Goal: Information Seeking & Learning: Learn about a topic

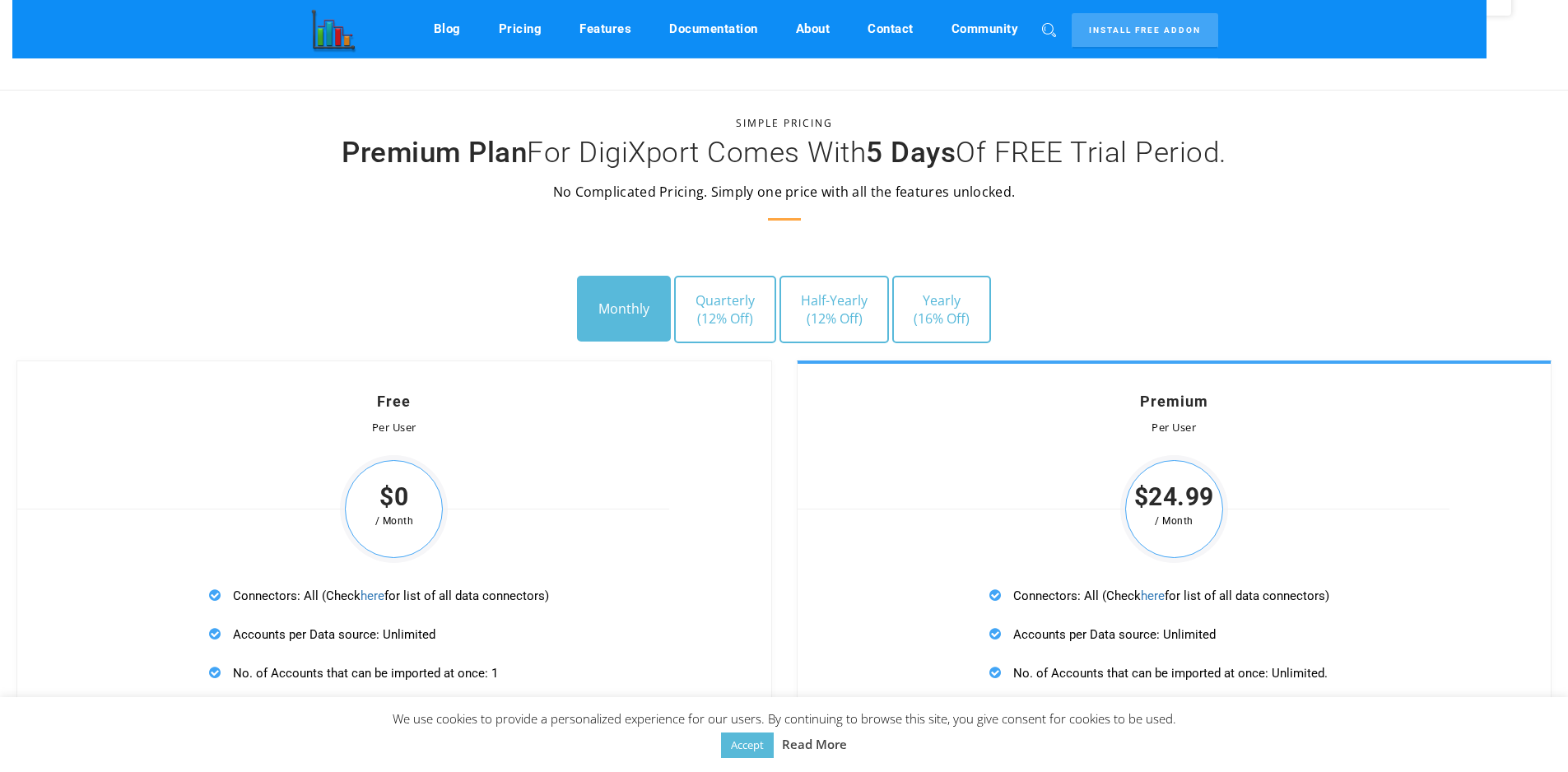
scroll to position [4378, 0]
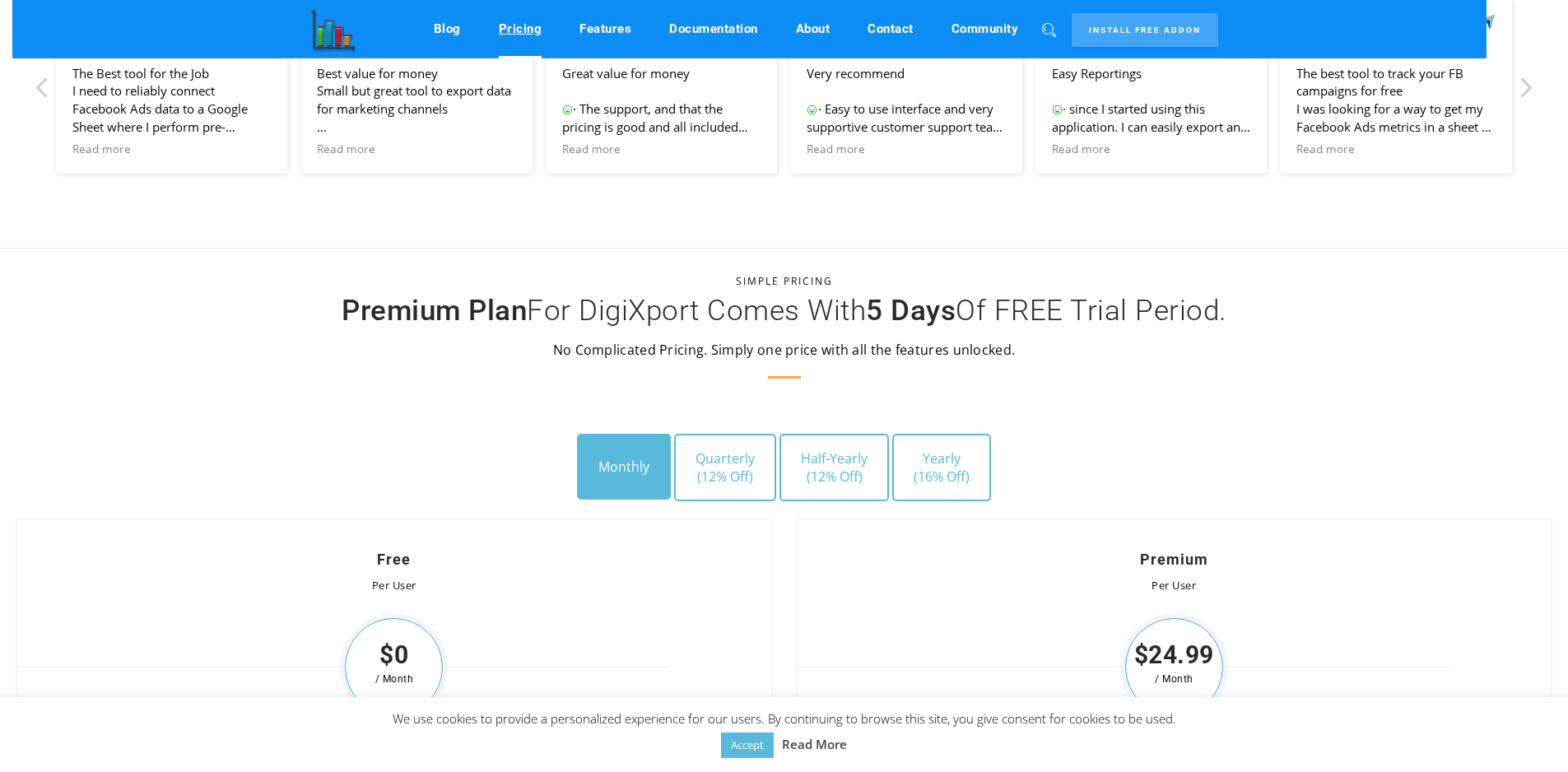
click at [512, 31] on link "Pricing" at bounding box center [520, 28] width 44 height 31
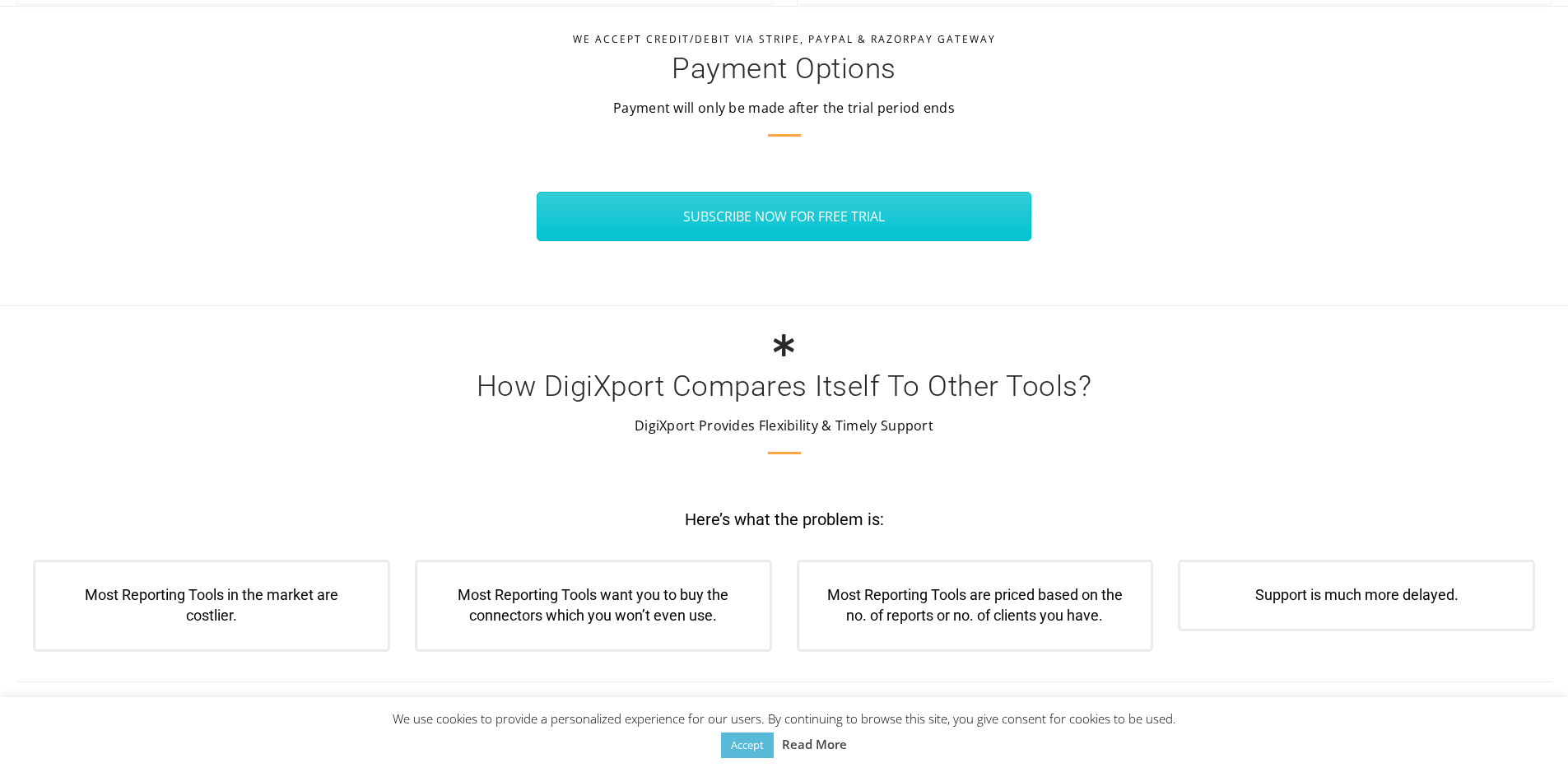
scroll to position [5860, 0]
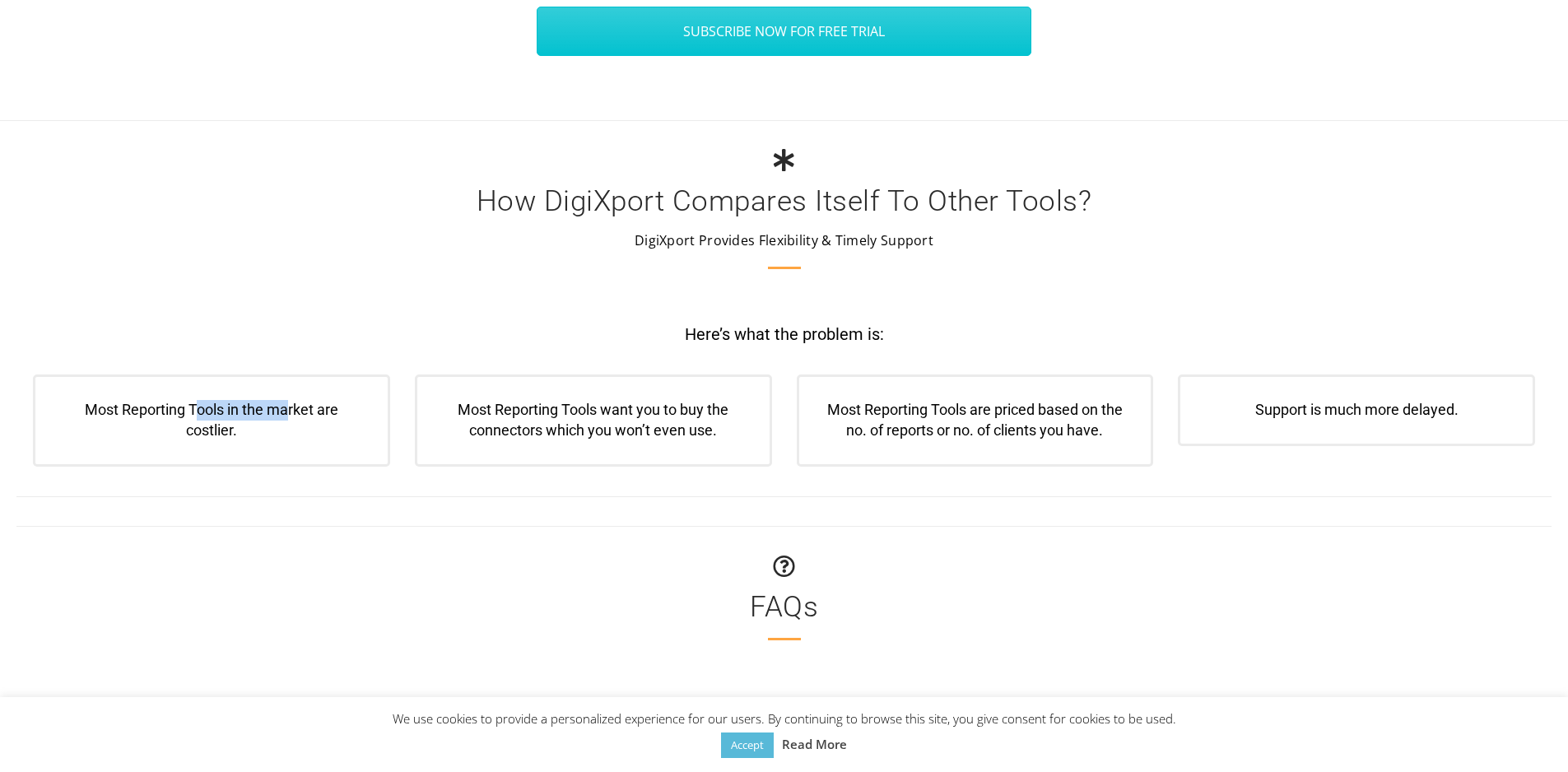
drag, startPoint x: 195, startPoint y: 403, endPoint x: 288, endPoint y: 407, distance: 93.1
click at [288, 407] on span "Most Reporting Tools in the market are costlier." at bounding box center [211, 420] width 253 height 38
drag, startPoint x: 463, startPoint y: 411, endPoint x: 727, endPoint y: 419, distance: 264.1
click at [727, 419] on span "Most Reporting Tools want you to buy the connectors which you won’t even use." at bounding box center [593, 420] width 271 height 38
click at [724, 429] on p "Most Reporting Tools want you to buy the connectors which you won’t even use." at bounding box center [593, 421] width 306 height 41
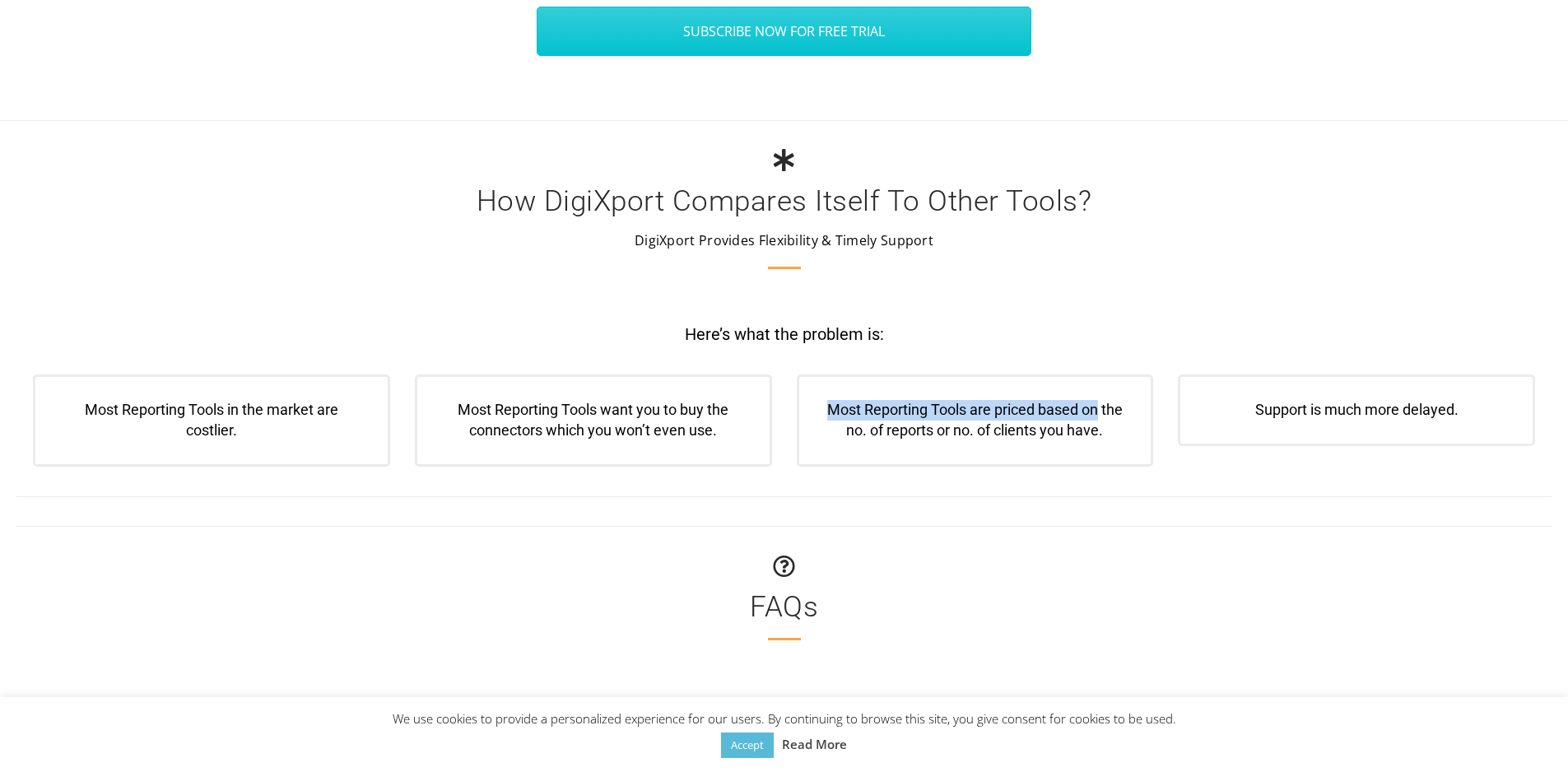
drag, startPoint x: 822, startPoint y: 412, endPoint x: 985, endPoint y: 428, distance: 163.8
click at [1095, 415] on div "Most Reporting Tools are priced based on the no. of reports or no. of clients y…" at bounding box center [976, 421] width 357 height 93
click at [951, 436] on span "Most Reporting Tools are priced based on the no. of reports or no. of clients y…" at bounding box center [975, 420] width 295 height 38
drag, startPoint x: 1017, startPoint y: 436, endPoint x: 1079, endPoint y: 429, distance: 62.4
click at [1079, 429] on span "Most Reporting Tools are priced based on the no. of reports or no. of clients y…" at bounding box center [975, 420] width 295 height 38
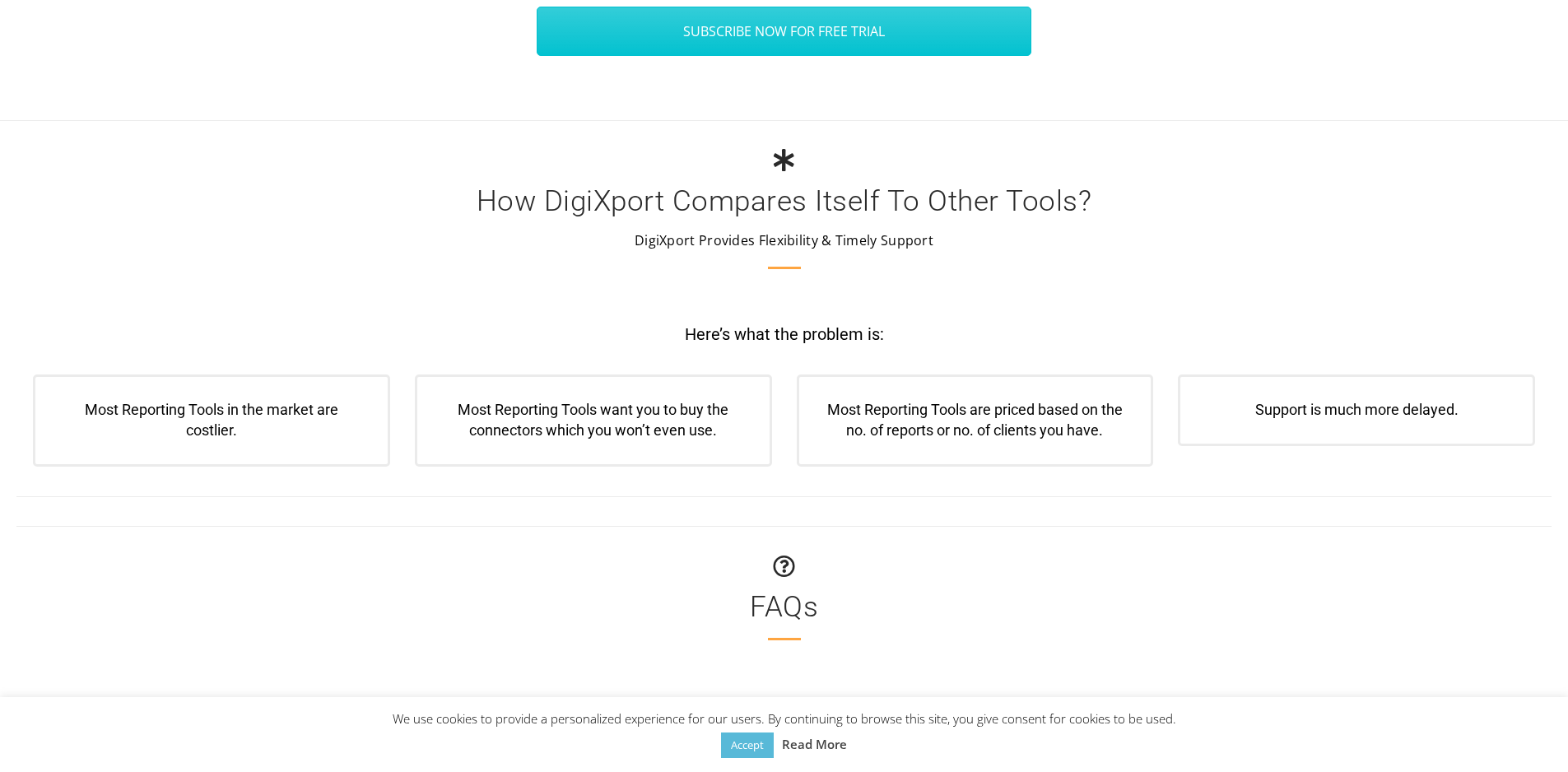
click at [1162, 354] on div "Here’s what the problem is:" at bounding box center [784, 350] width 1593 height 50
drag, startPoint x: 1276, startPoint y: 406, endPoint x: 1372, endPoint y: 422, distance: 97.3
click at [1366, 422] on div "Support is much more delayed." at bounding box center [1357, 410] width 357 height 72
click at [1393, 425] on div "Support is much more delayed." at bounding box center [1357, 410] width 357 height 72
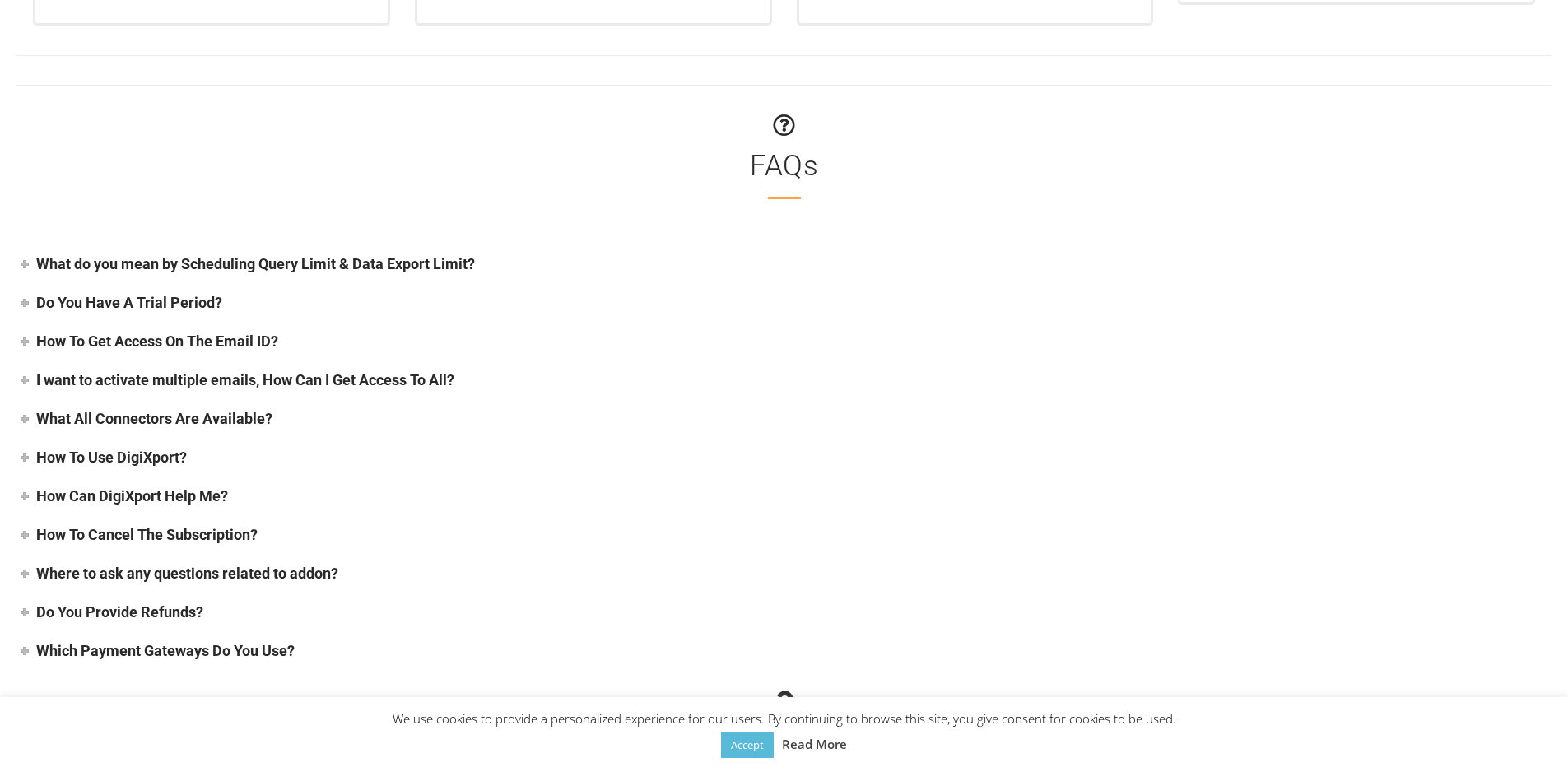
scroll to position [6354, 0]
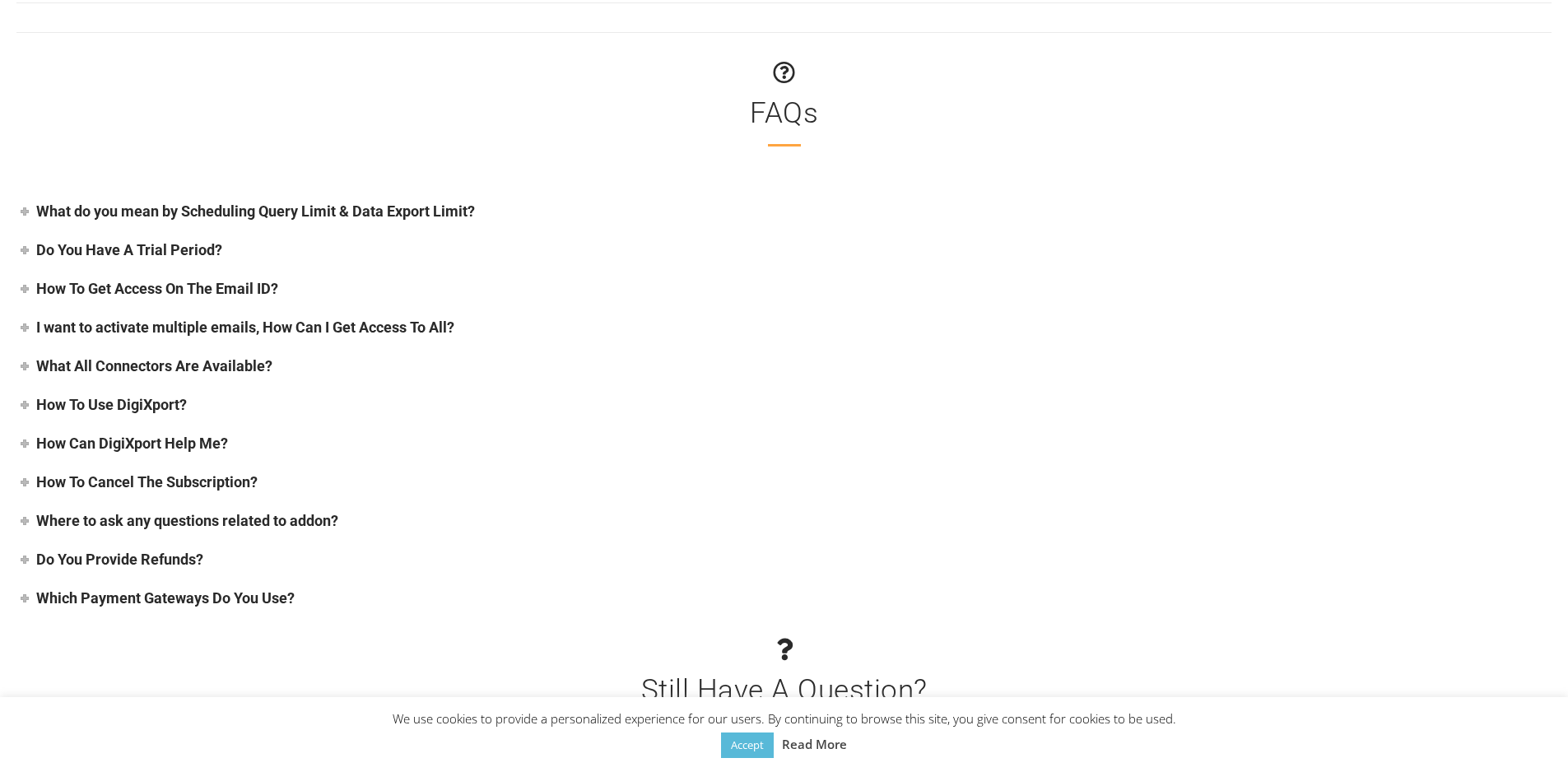
click at [220, 332] on h4 "I want to activate multiple emails, How Can I Get Access To All?" at bounding box center [246, 327] width 419 height 18
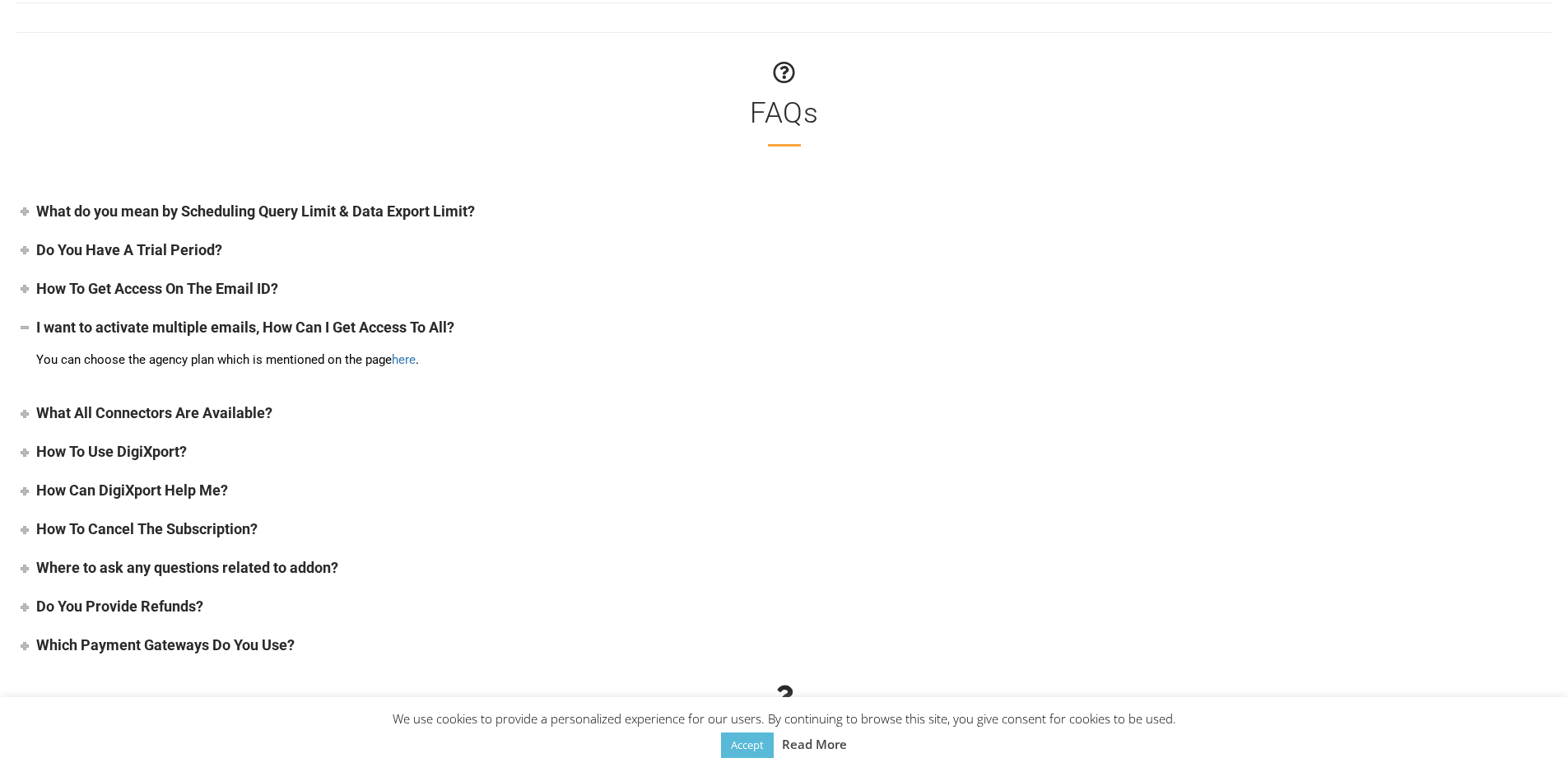
click at [218, 411] on h4 "What All Connectors Are Available?" at bounding box center [154, 413] width 236 height 18
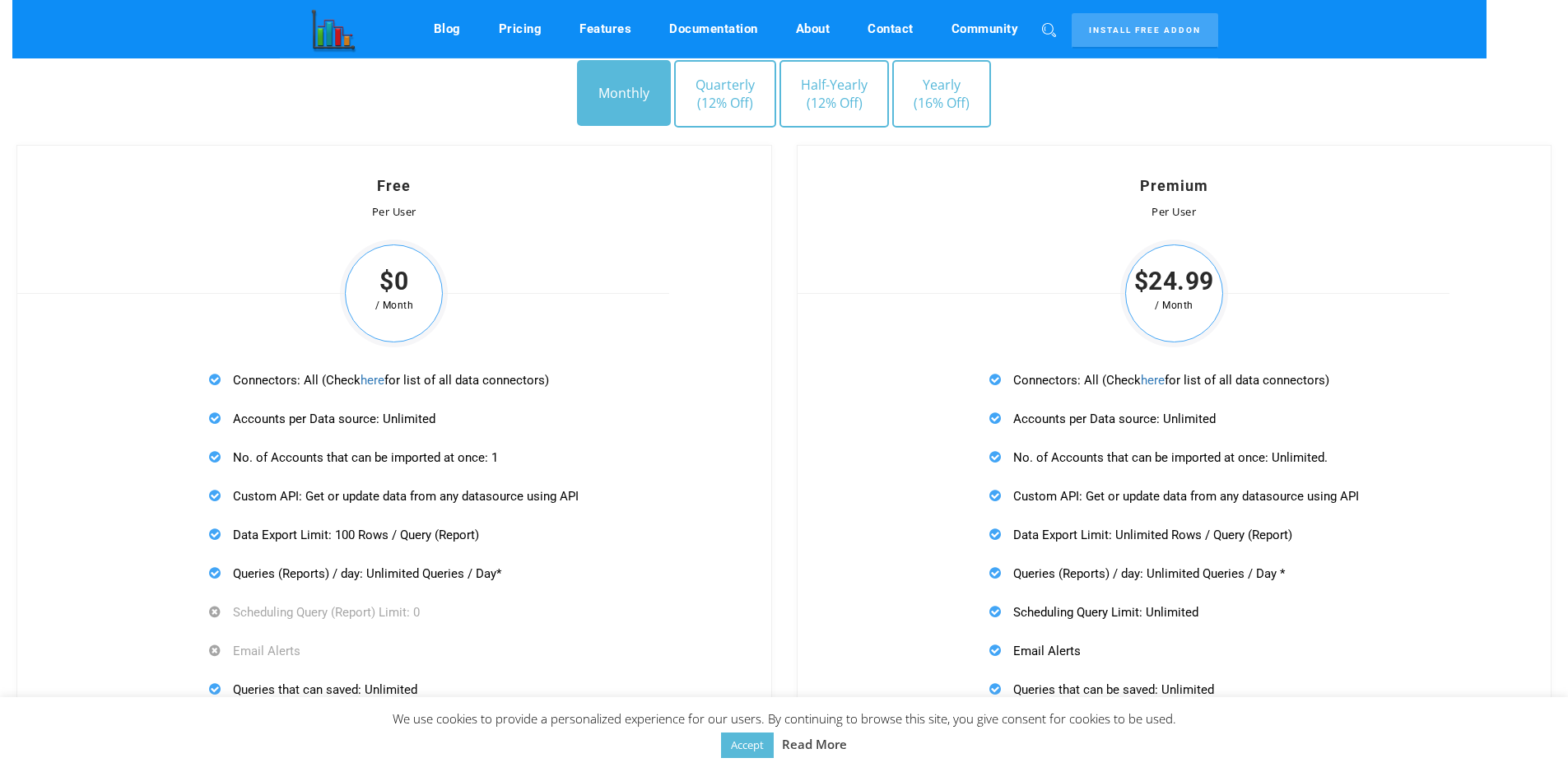
scroll to position [4542, 0]
